Goal: Use online tool/utility: Utilize a website feature to perform a specific function

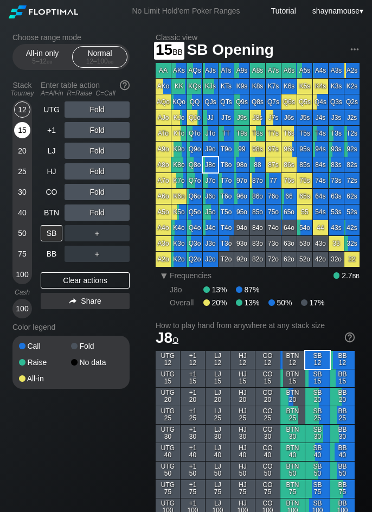
click at [18, 136] on div "15" at bounding box center [22, 130] width 16 height 16
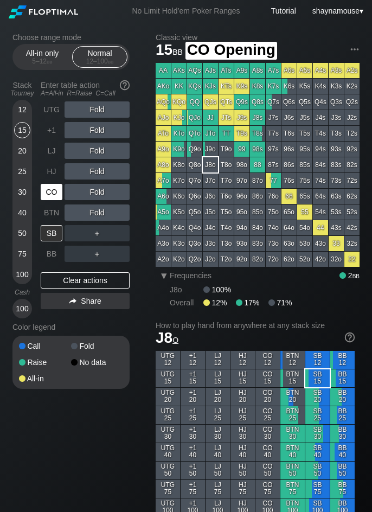
click at [50, 194] on div "CO" at bounding box center [52, 192] width 22 height 16
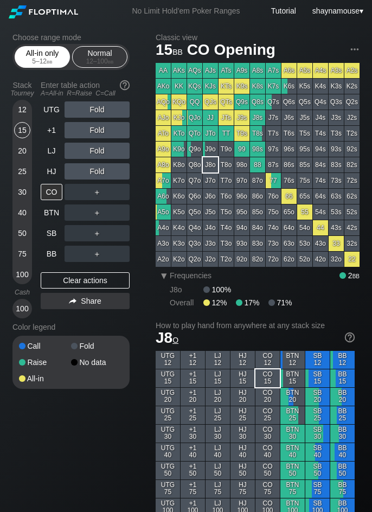
click at [31, 63] on div "5 – 12 bb" at bounding box center [43, 62] width 46 height 8
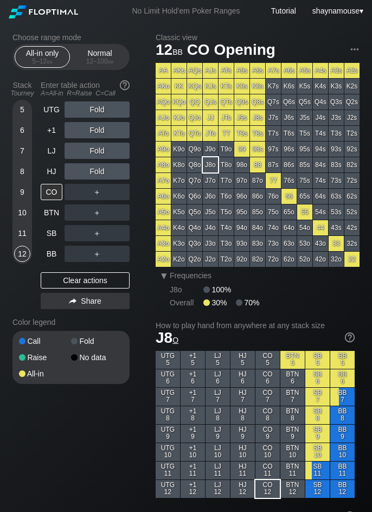
click at [12, 151] on div "5 6 7 8 9 10 11 12" at bounding box center [22, 182] width 20 height 164
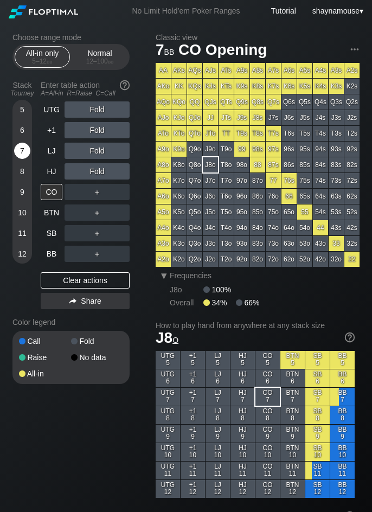
click at [20, 154] on div "7" at bounding box center [22, 151] width 16 height 16
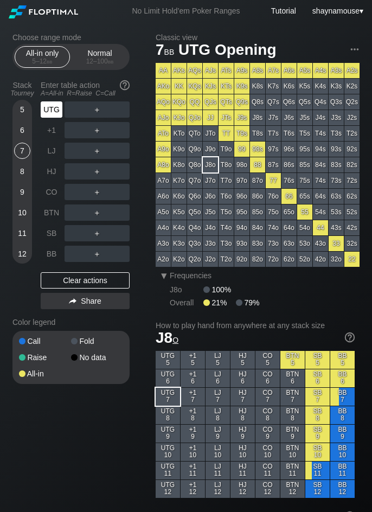
click at [53, 117] on div "UTG" at bounding box center [52, 109] width 22 height 16
click at [79, 112] on div "A ✕" at bounding box center [75, 109] width 21 height 16
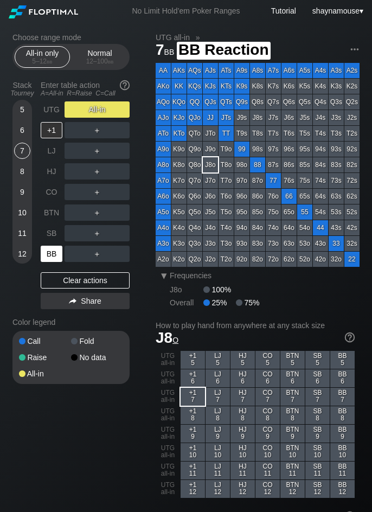
click at [47, 251] on div "BB" at bounding box center [52, 254] width 22 height 16
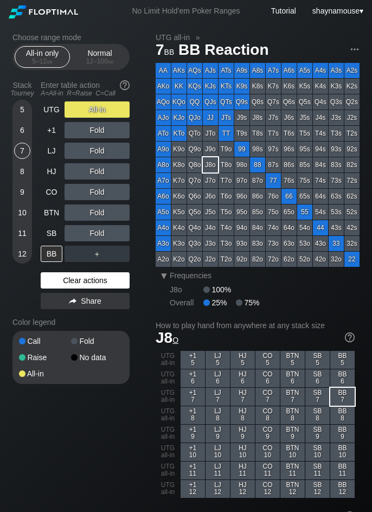
click at [60, 279] on div "Clear actions" at bounding box center [85, 280] width 89 height 16
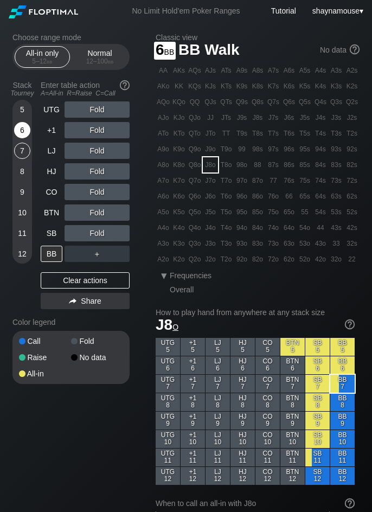
click at [19, 130] on div "6" at bounding box center [22, 130] width 16 height 16
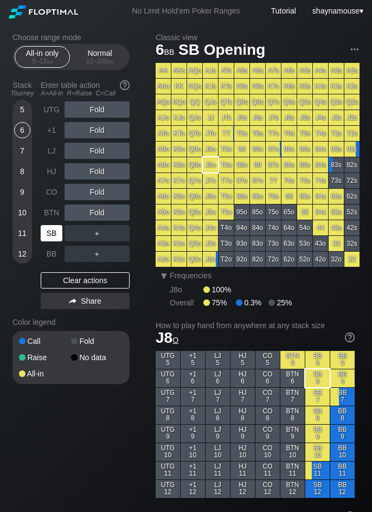
click at [55, 234] on div "SB" at bounding box center [52, 233] width 22 height 16
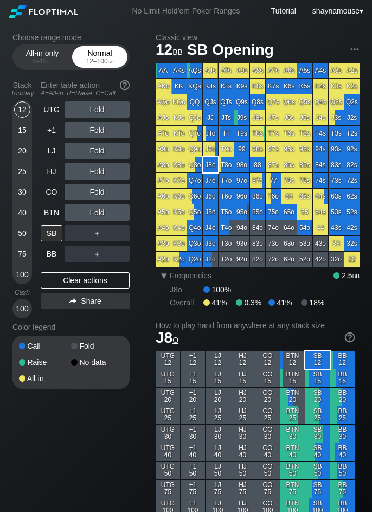
click at [88, 59] on div "12 – 100 bb" at bounding box center [100, 62] width 46 height 8
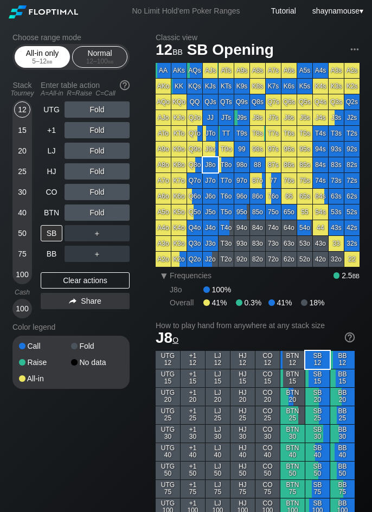
click at [49, 53] on div "All-in only 5 – 12 bb" at bounding box center [42, 57] width 50 height 21
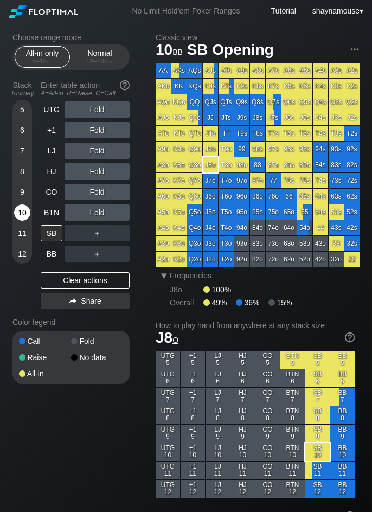
click at [16, 212] on div "10" at bounding box center [22, 213] width 16 height 16
